Goal: Check status: Check status

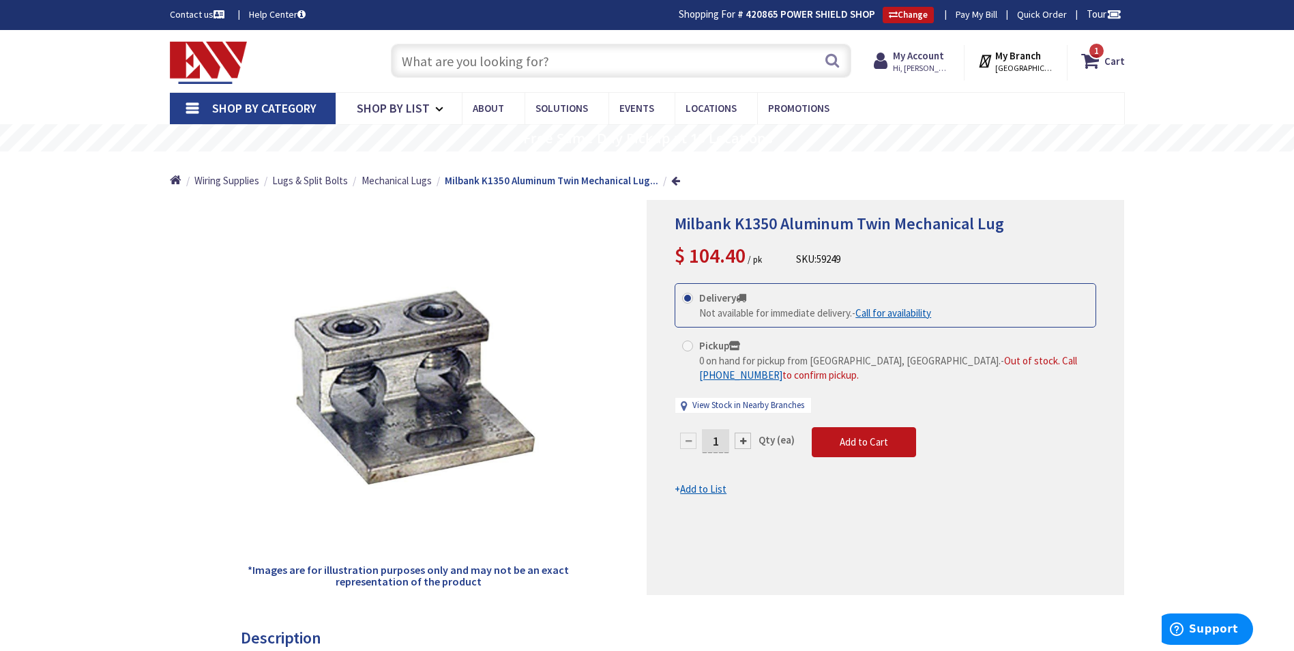
click at [450, 53] on input "text" at bounding box center [621, 61] width 460 height 34
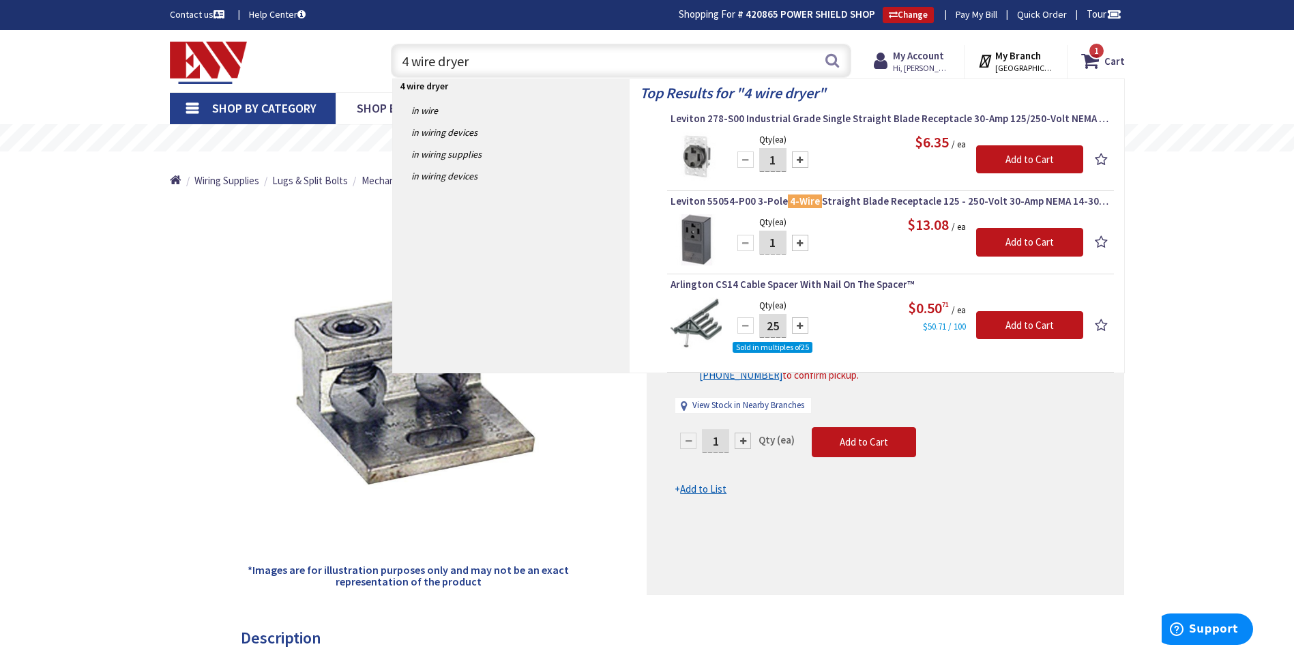
drag, startPoint x: 434, startPoint y: 64, endPoint x: 291, endPoint y: 71, distance: 143.4
click at [291, 71] on div "Toggle Nav 4 wire dryer 4 wire dryer Search 1 1 1 items Cart My Cart 1" at bounding box center [647, 61] width 975 height 46
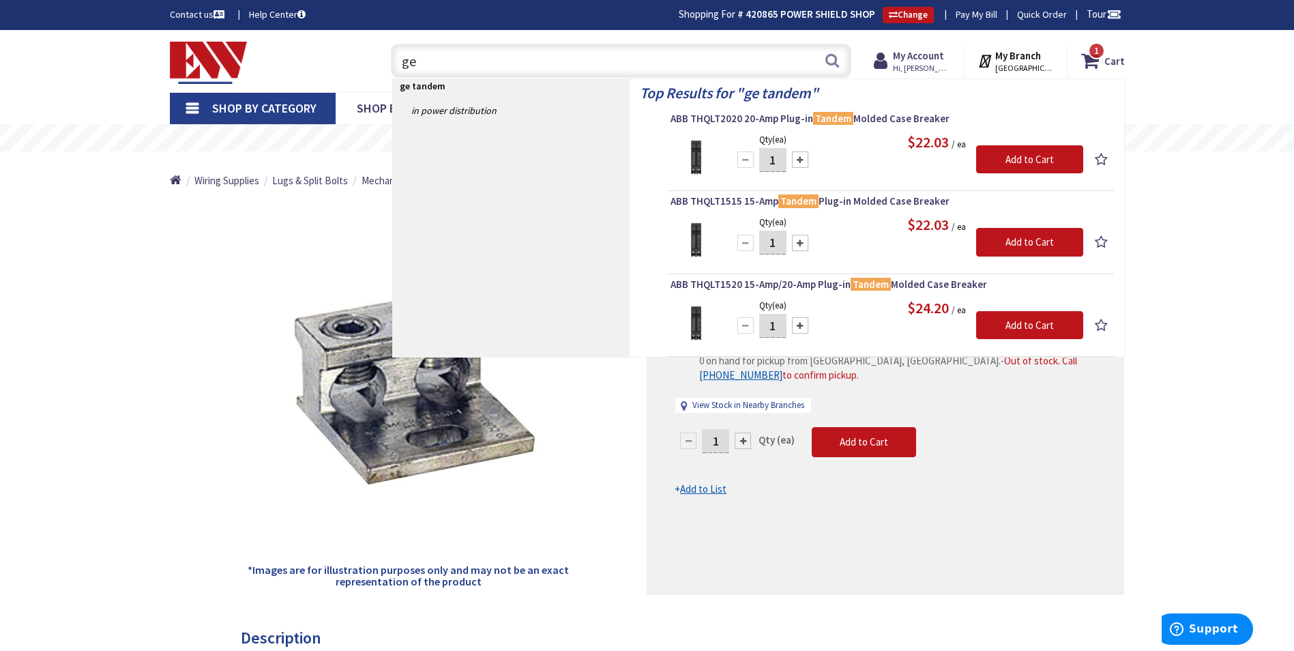
type input "g"
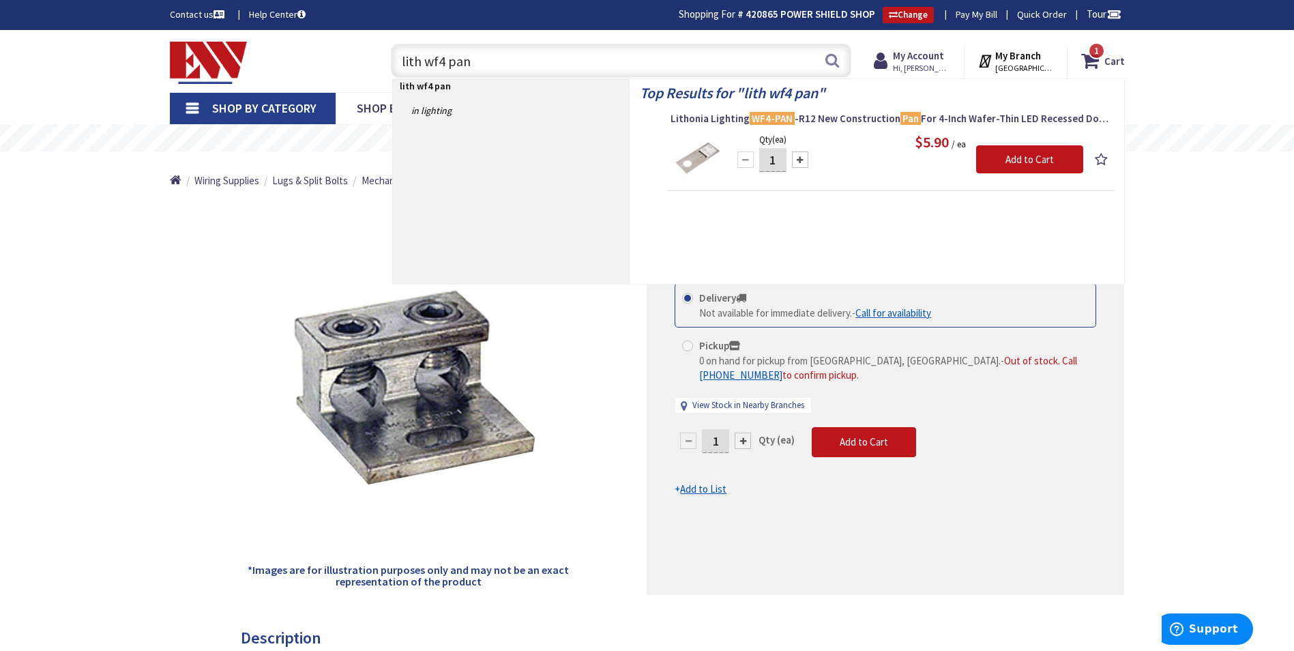
drag, startPoint x: 505, startPoint y: 67, endPoint x: 301, endPoint y: 87, distance: 205.5
click at [301, 87] on div "Skip to Content Toggle Nav lith wf4 pan lith wf4 pan Search 1 1 1 items Cart My…" at bounding box center [647, 61] width 1023 height 62
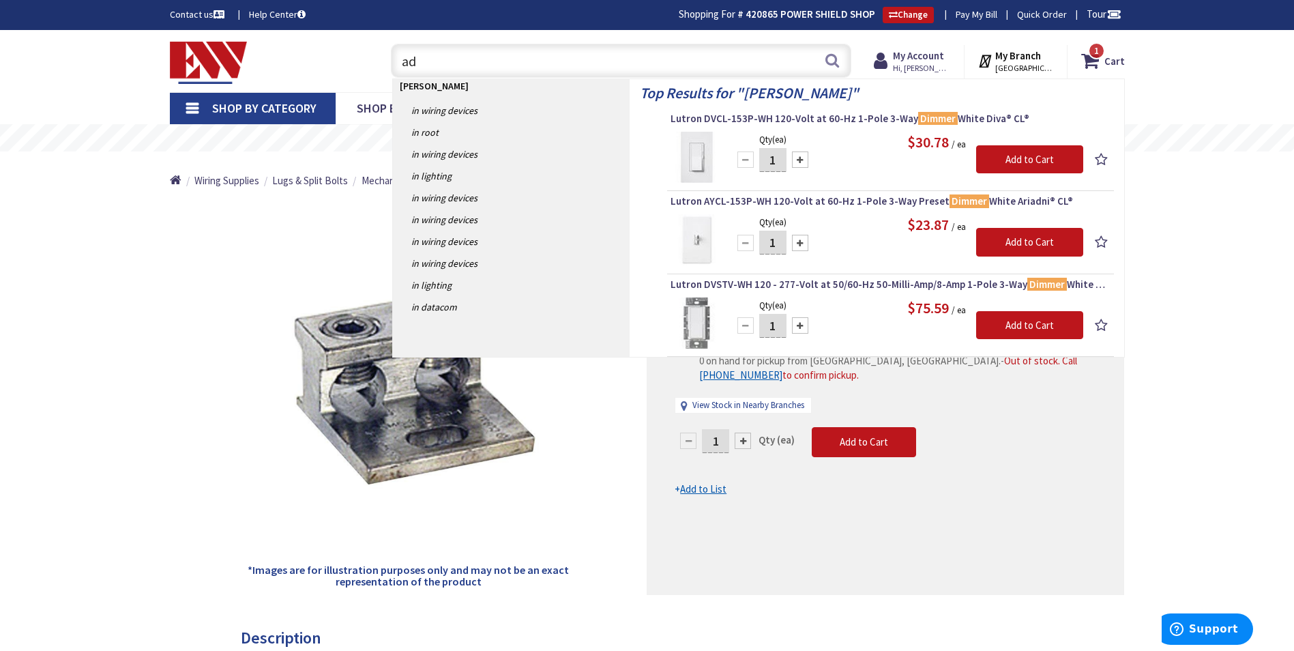
type input "a"
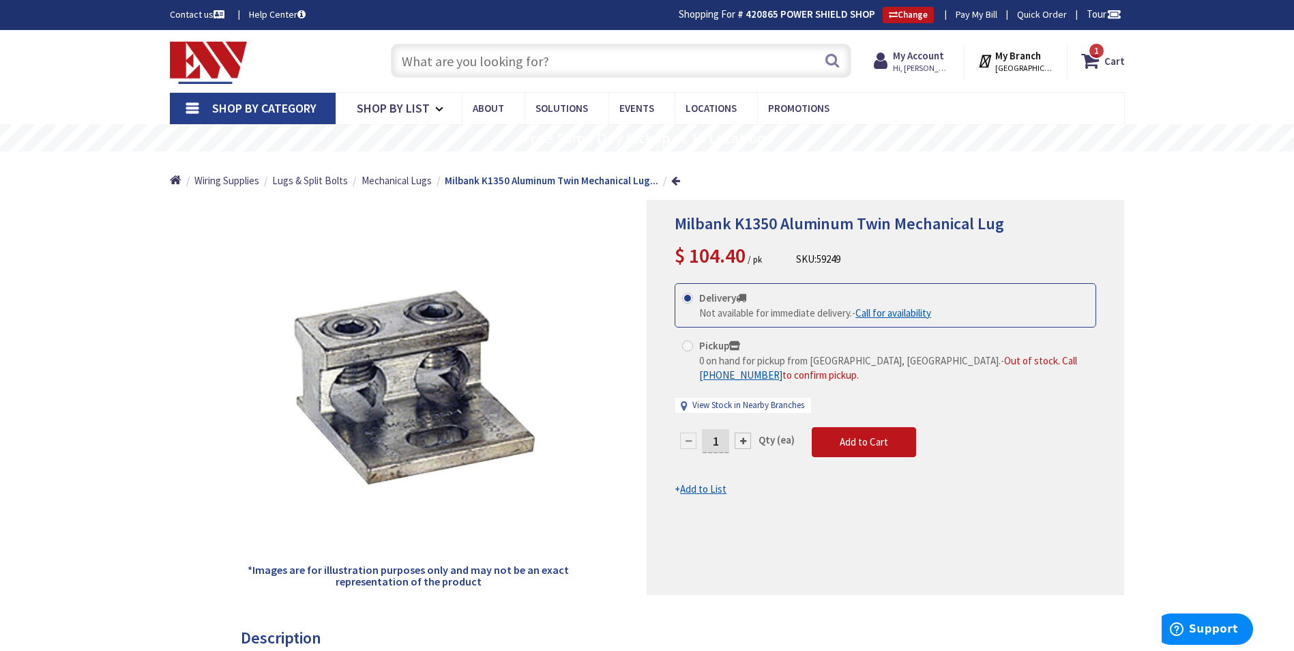
click at [539, 61] on input "text" at bounding box center [621, 61] width 460 height 34
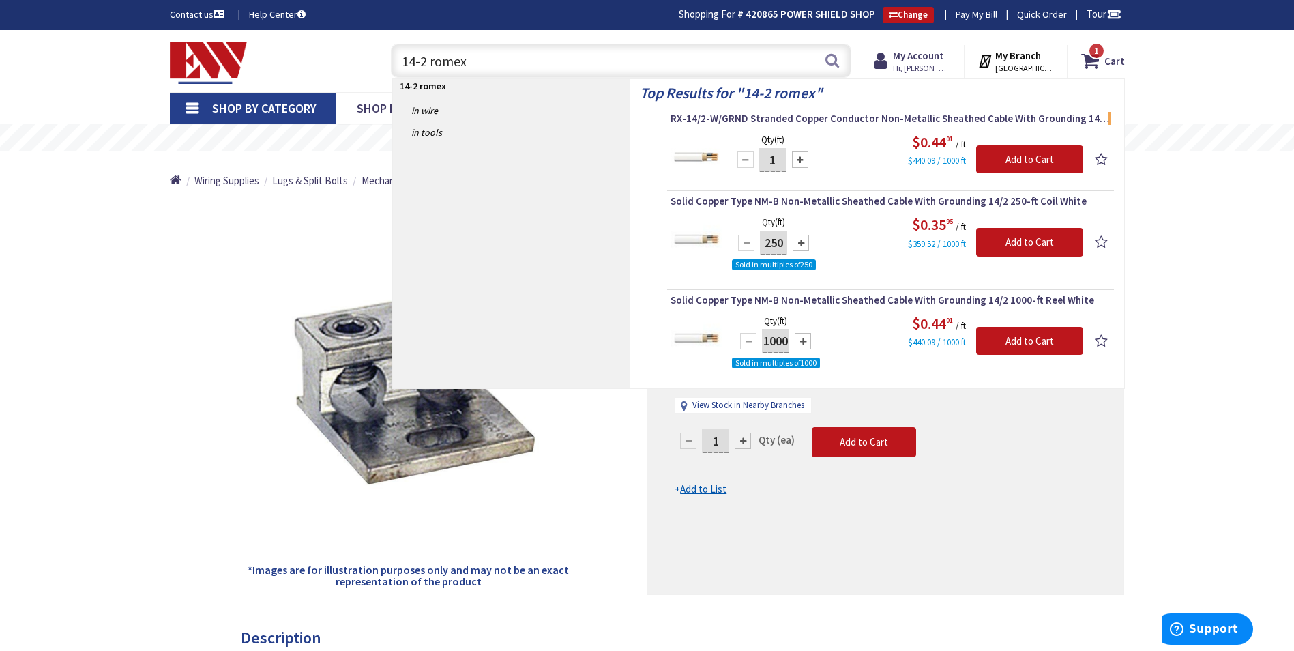
type input "14-2 romex"
drag, startPoint x: 1178, startPoint y: 206, endPoint x: 1170, endPoint y: 207, distance: 7.5
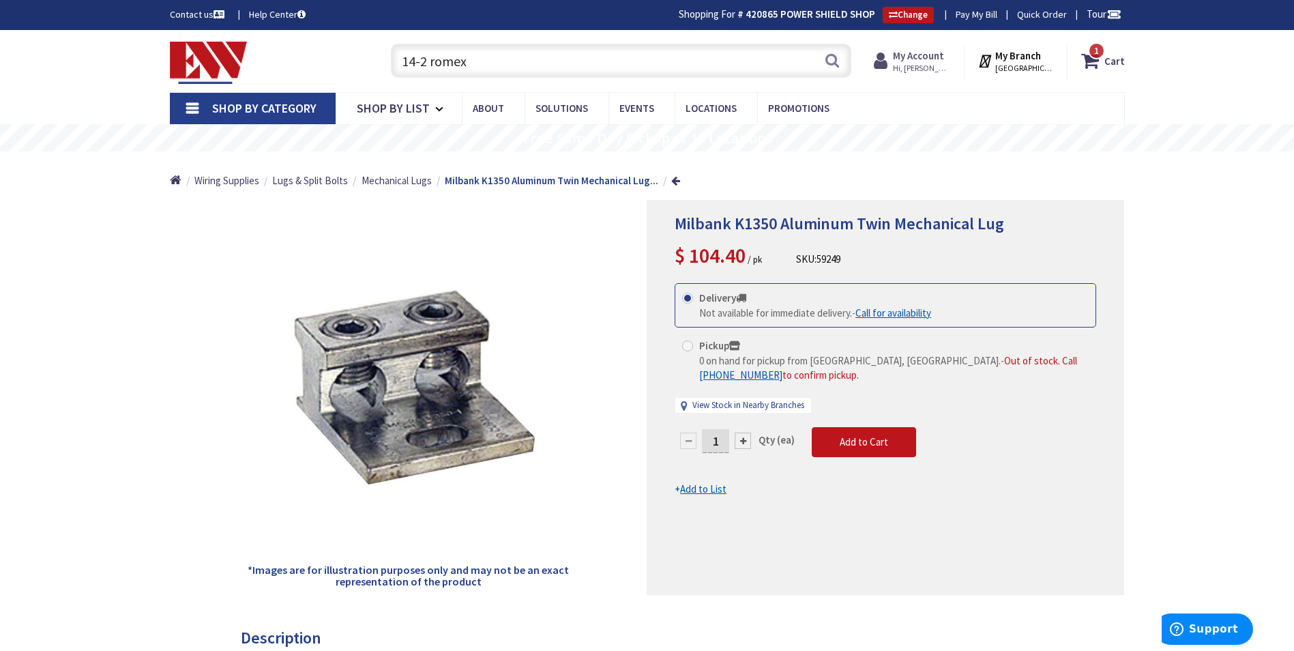
click at [923, 54] on strong "My Account" at bounding box center [918, 55] width 51 height 13
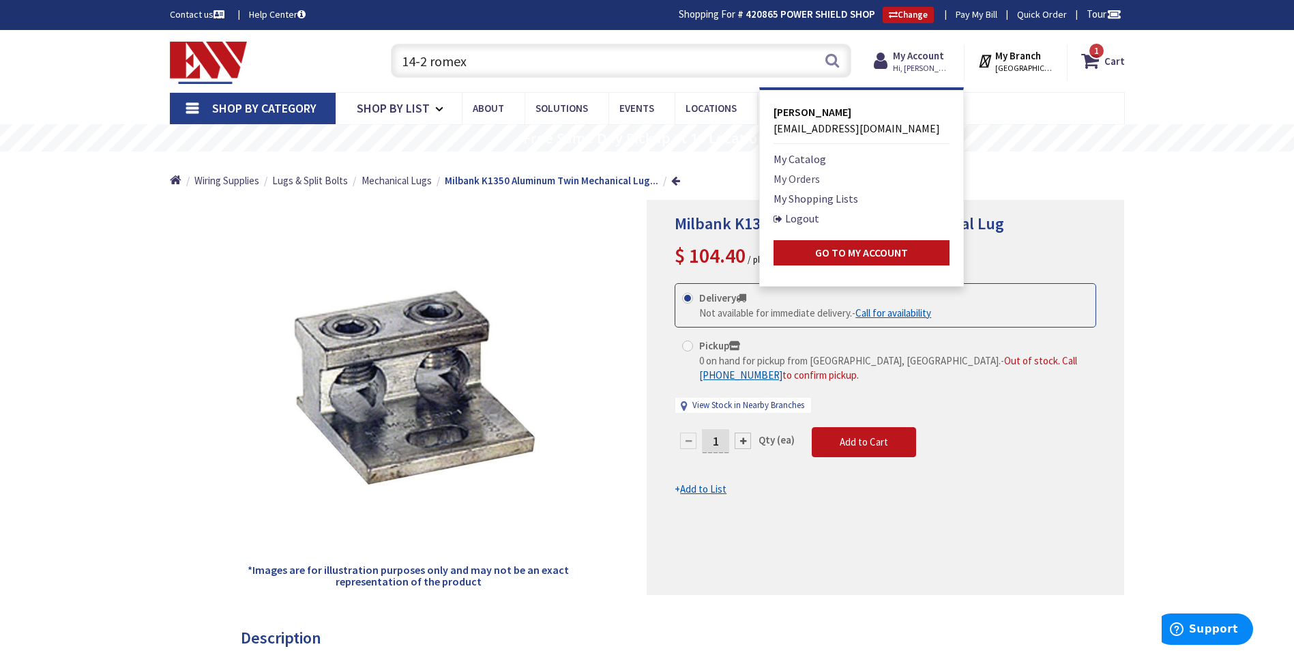
click at [820, 176] on link "My Orders" at bounding box center [796, 178] width 46 height 16
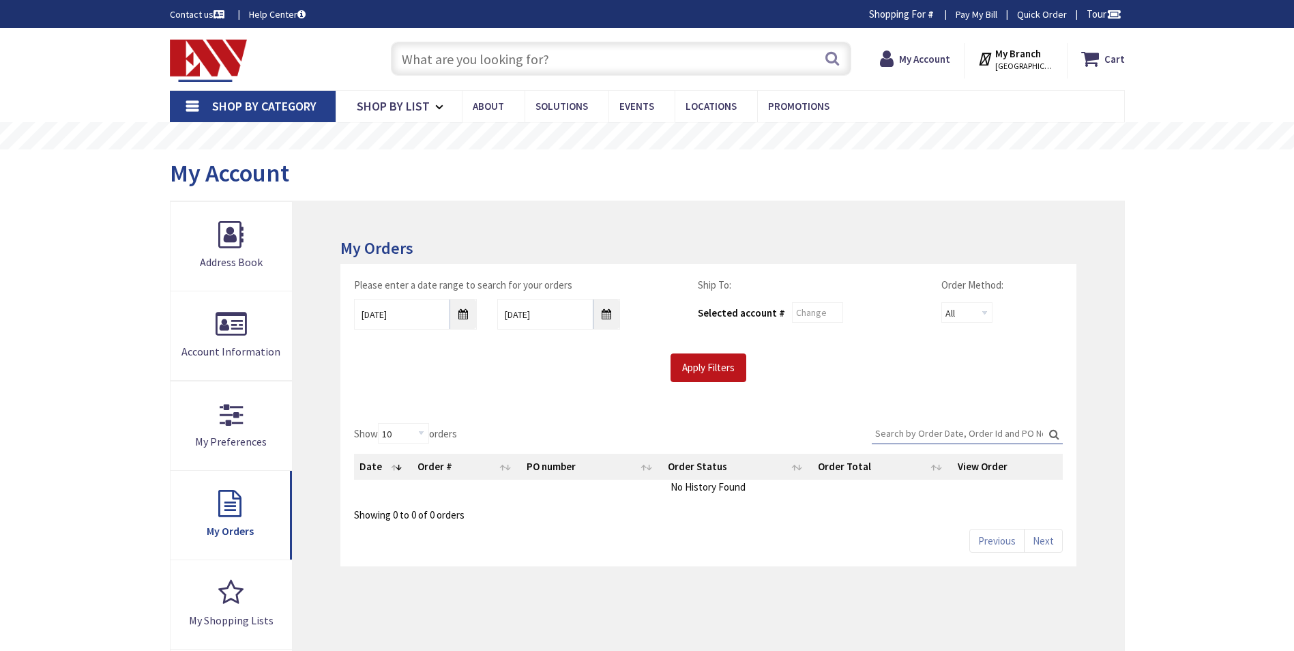
type input "[GEOGRAPHIC_DATA], [GEOGRAPHIC_DATA]"
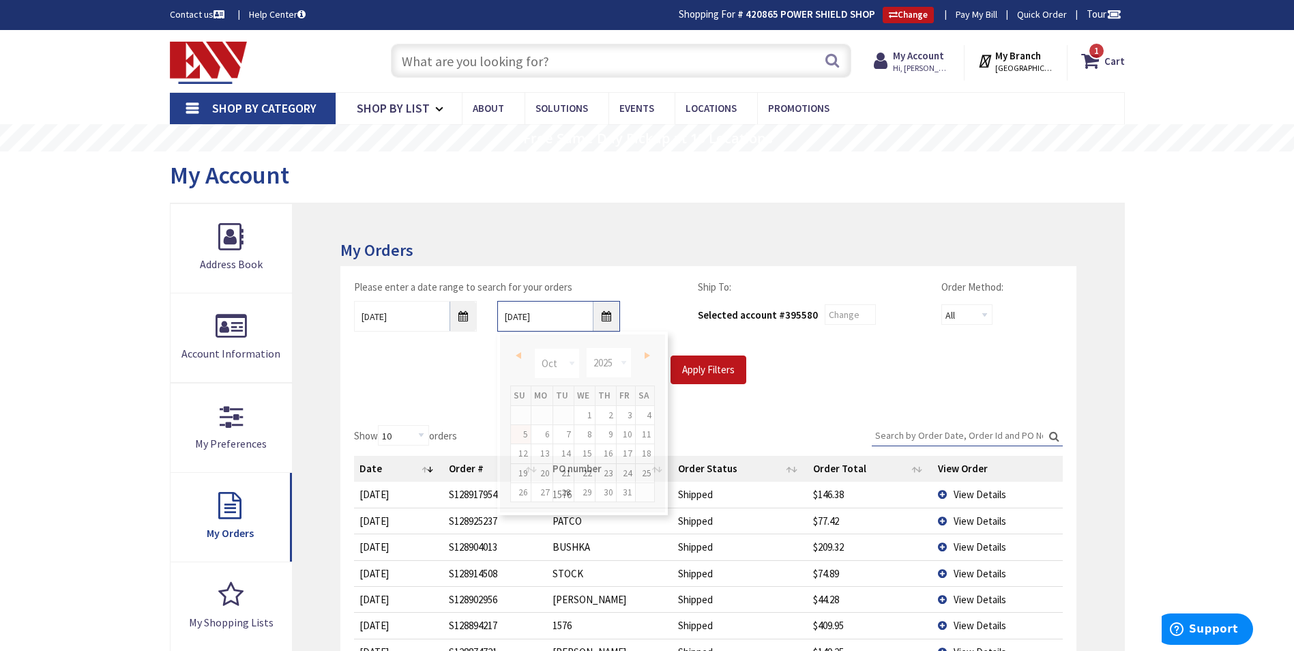
click at [607, 313] on input "10/5/2025" at bounding box center [558, 316] width 123 height 31
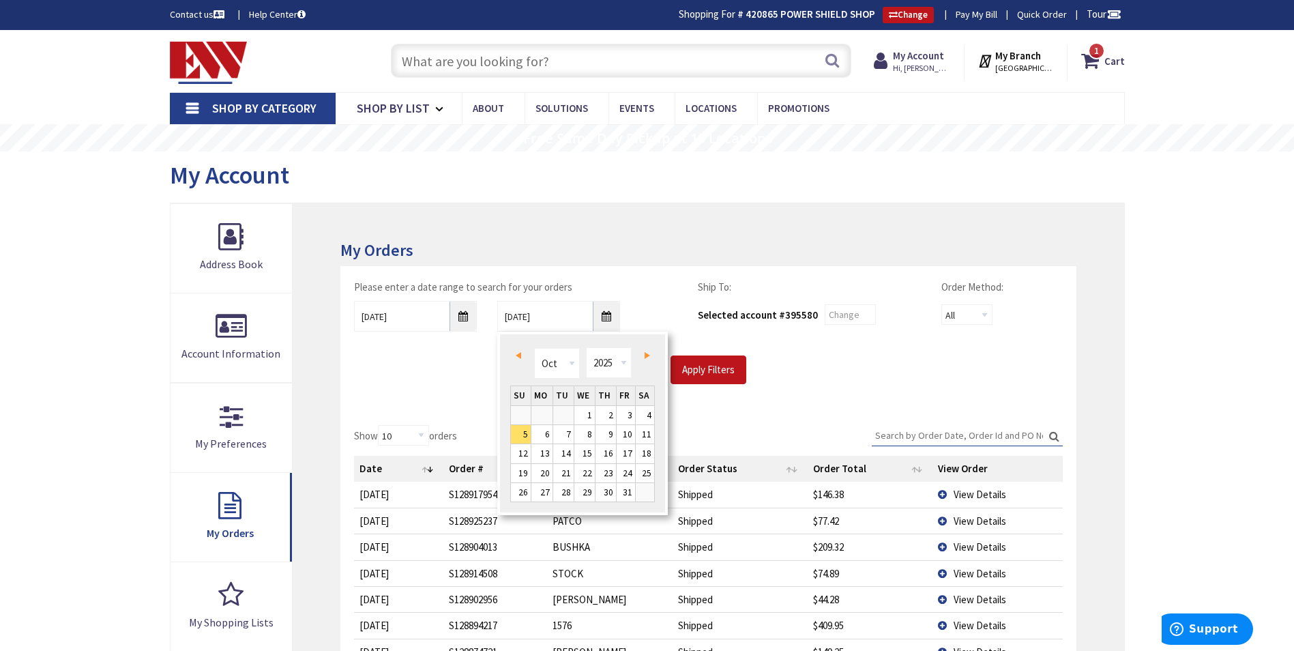
click at [519, 352] on span "Prev" at bounding box center [518, 355] width 5 height 7
click at [567, 489] on link "30" at bounding box center [563, 492] width 20 height 18
type input "09/30/2025"
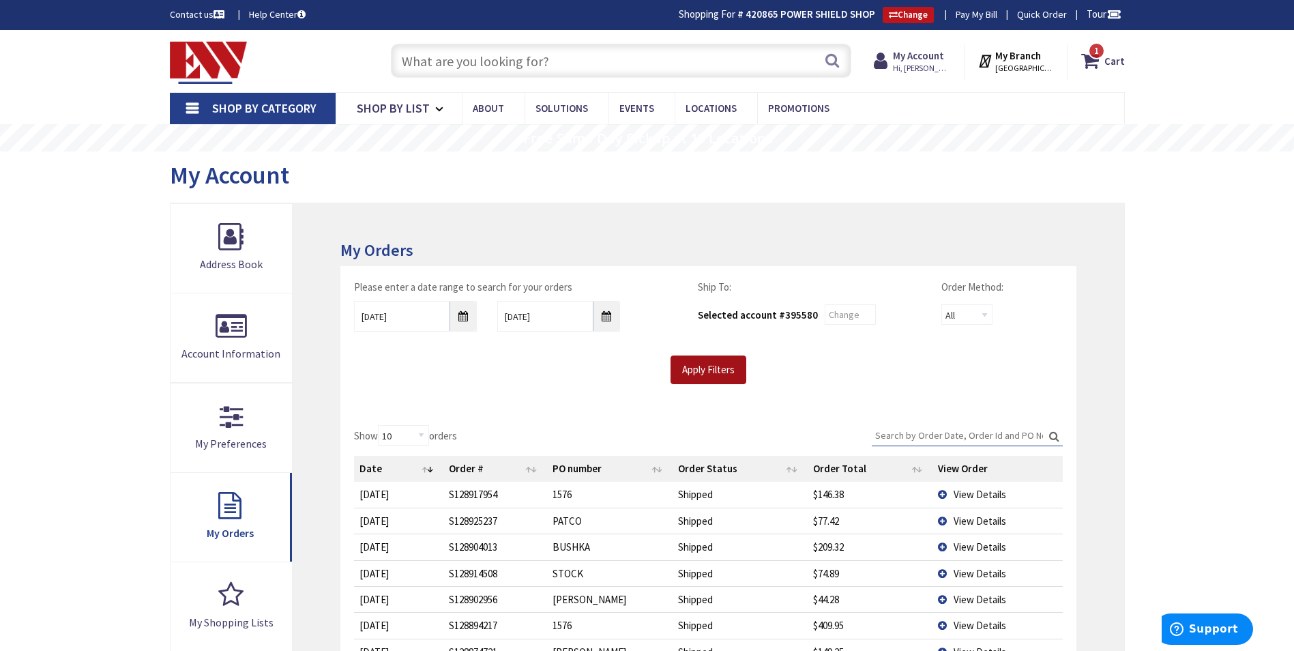
click at [721, 366] on input "Apply Filters" at bounding box center [708, 369] width 76 height 29
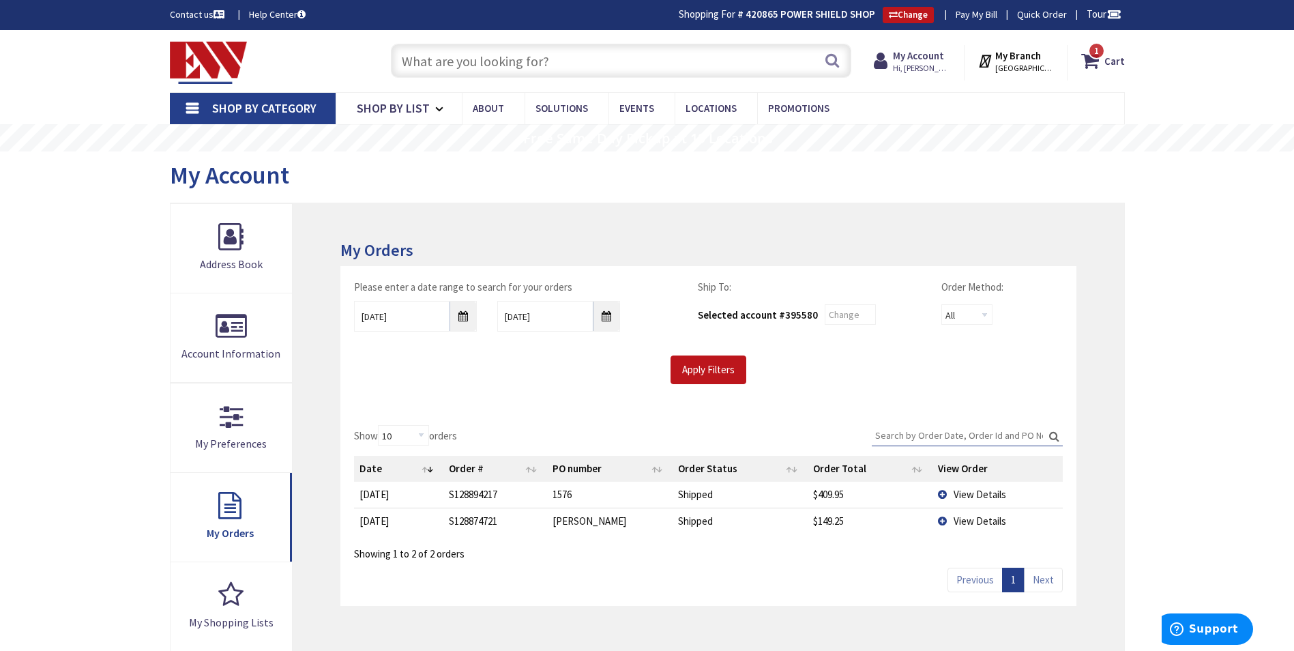
click at [938, 516] on td "View Details" at bounding box center [997, 520] width 130 height 26
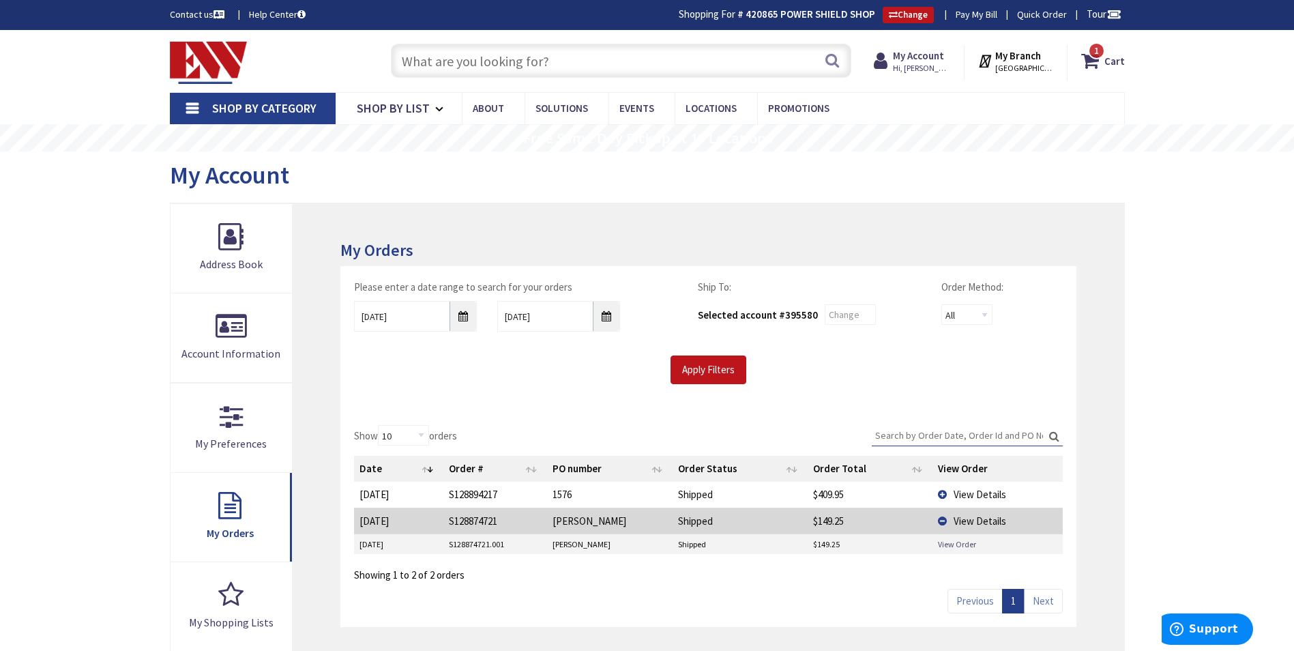
click at [945, 546] on link "View Order" at bounding box center [957, 544] width 38 height 12
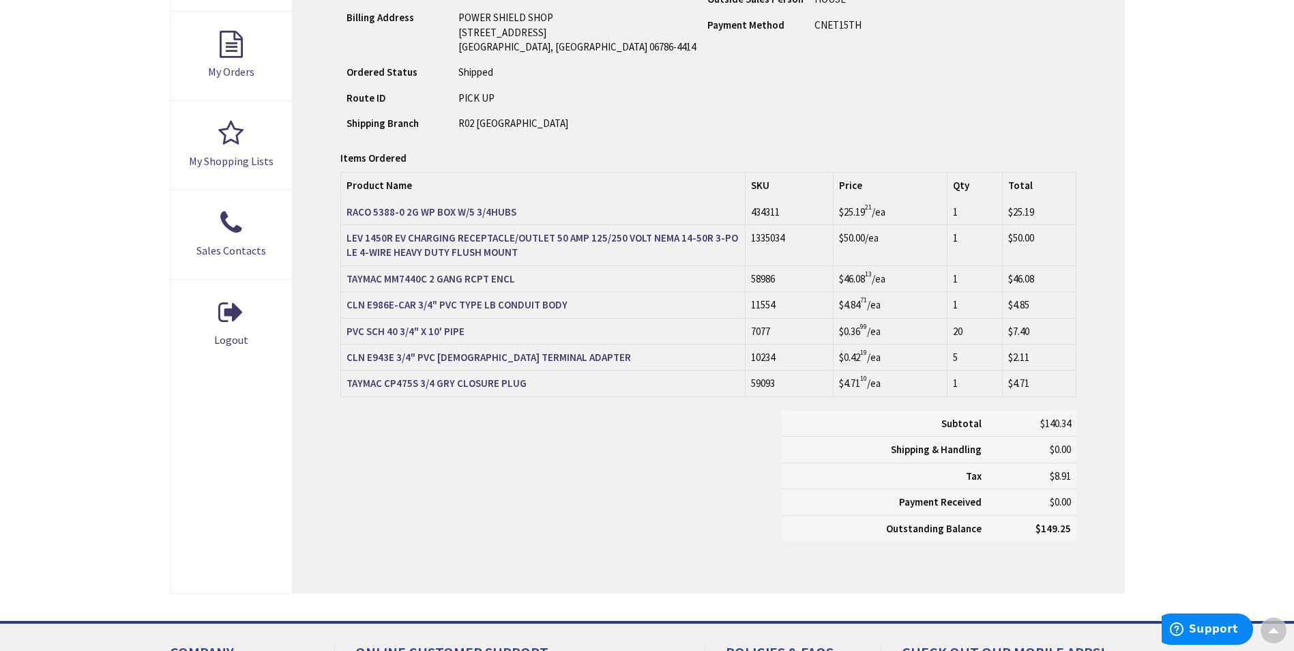
scroll to position [477, 0]
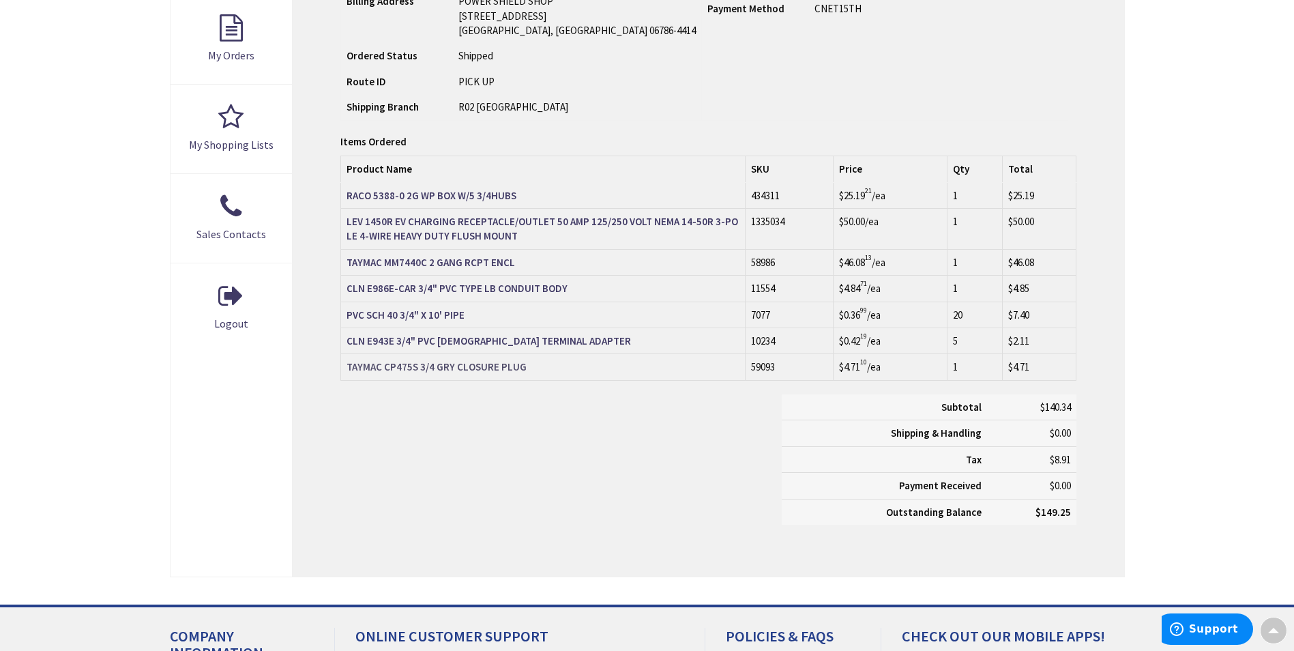
click at [473, 371] on strong "TAYMAC CP475S 3/4 GRY CLOSURE PLUG" at bounding box center [436, 366] width 180 height 13
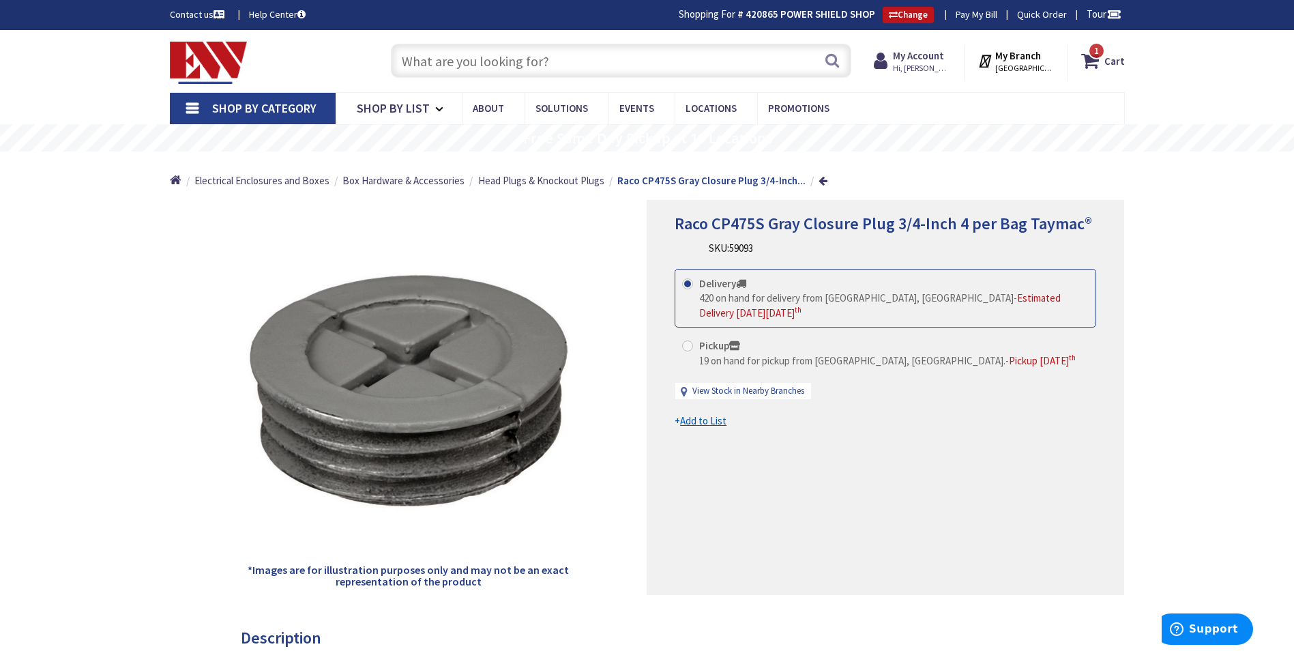
click at [638, 68] on input "text" at bounding box center [621, 61] width 460 height 34
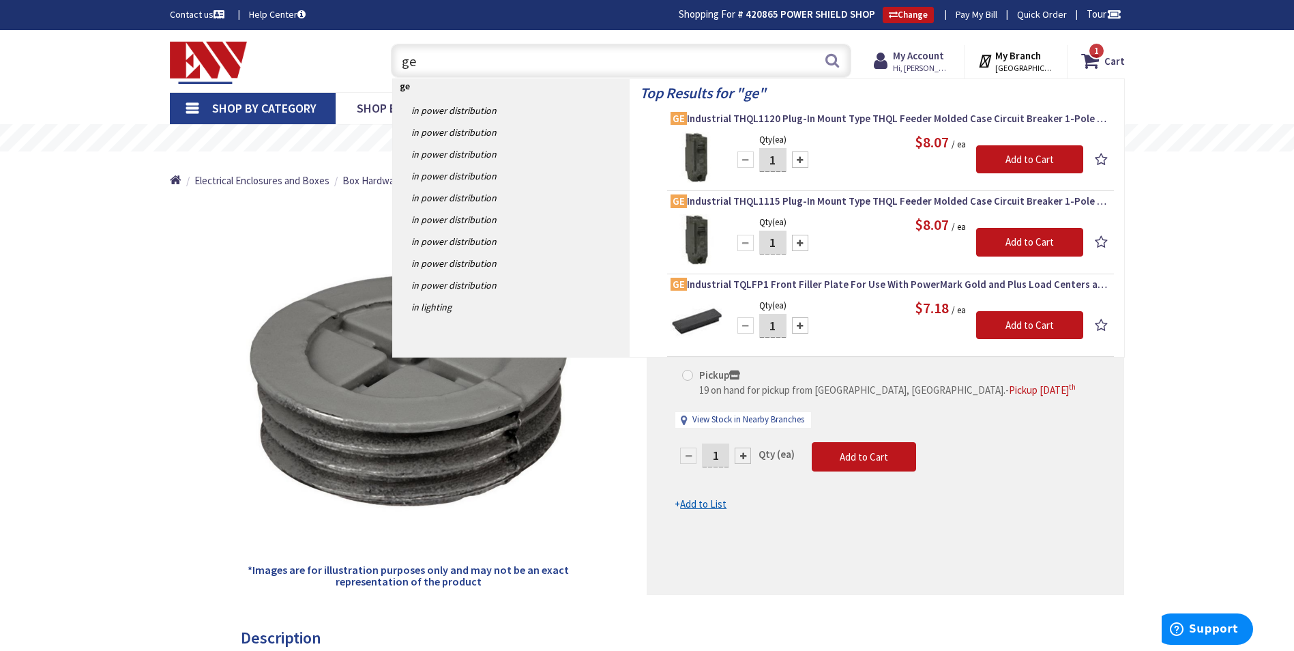
type input "g"
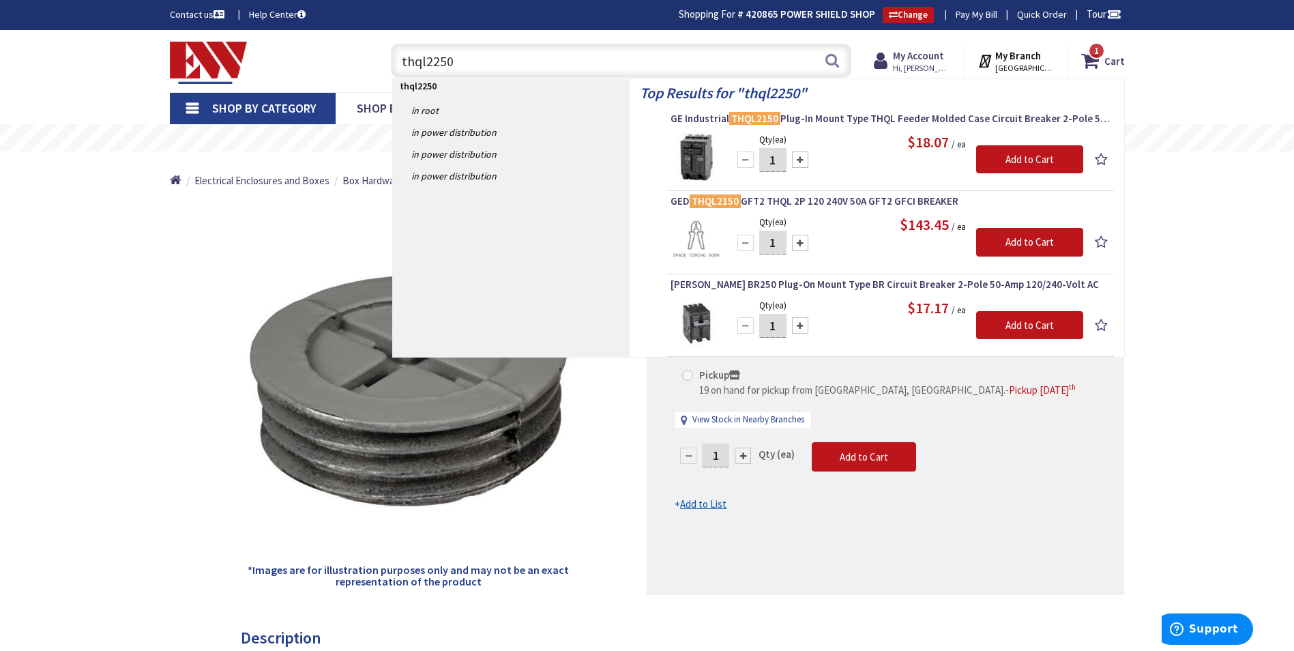
drag, startPoint x: 466, startPoint y: 63, endPoint x: 252, endPoint y: 72, distance: 214.3
click at [250, 74] on div "Toggle Nav thql2250 thql2250 Search 1 1 1 items Cart My Cart 1 Close 1" at bounding box center [647, 61] width 975 height 46
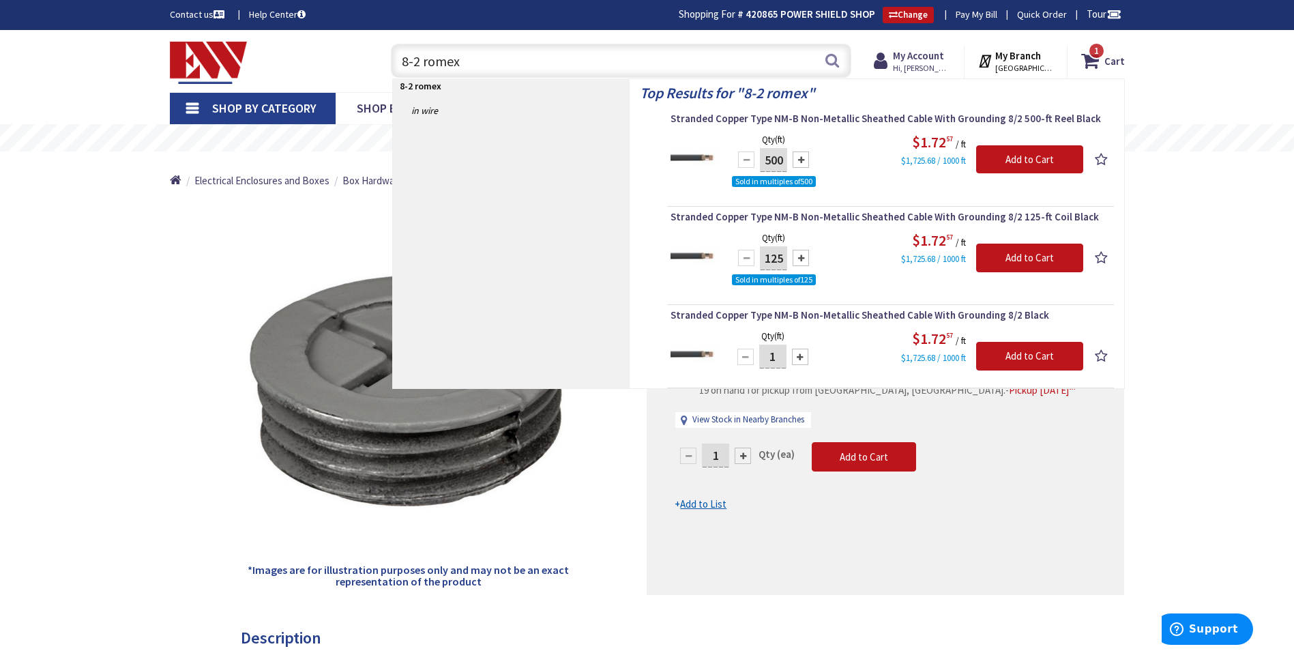
type input "8-2 romex"
